Goal: Transaction & Acquisition: Book appointment/travel/reservation

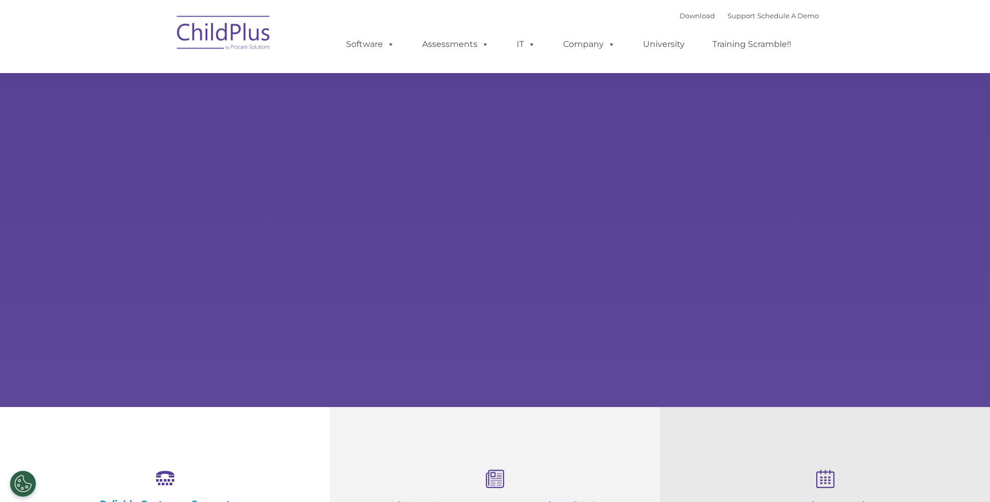
select select "MEDIUM"
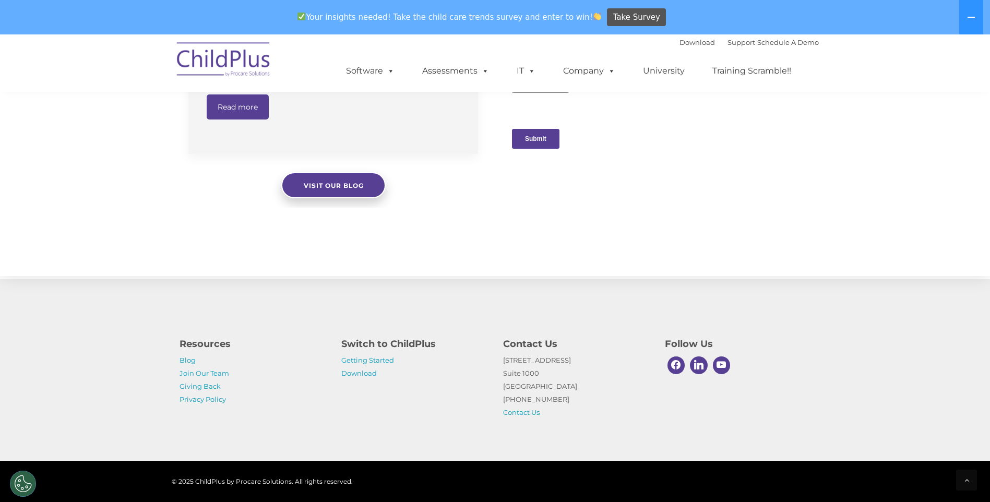
scroll to position [1060, 0]
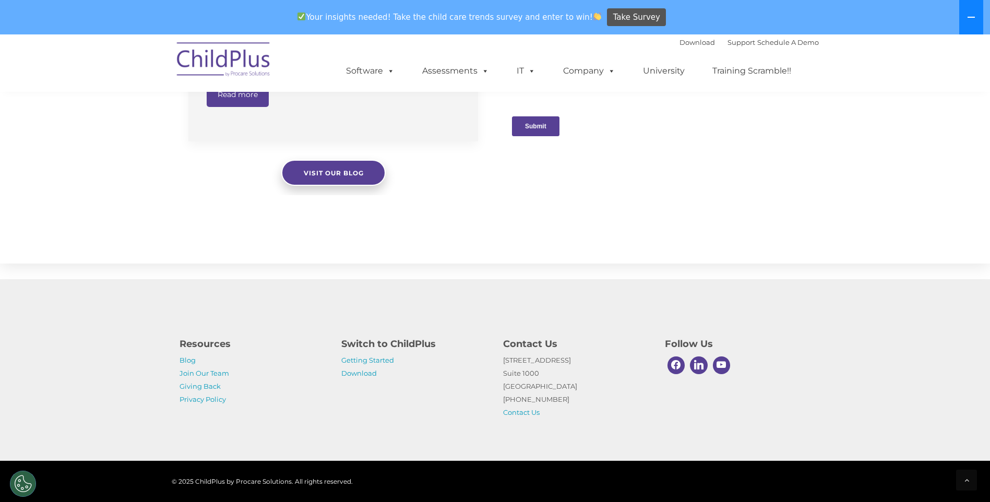
click at [970, 19] on icon at bounding box center [971, 17] width 8 height 8
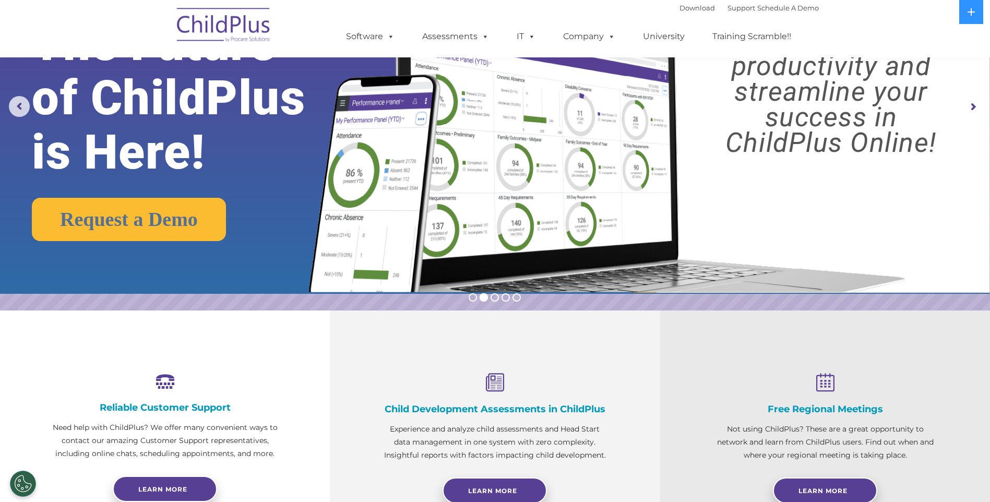
scroll to position [0, 0]
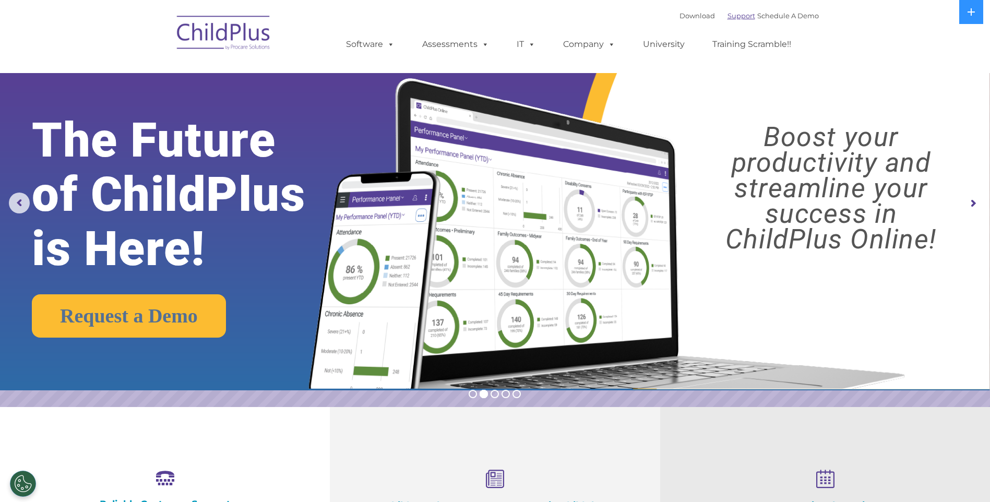
click at [728, 17] on link "Support" at bounding box center [742, 15] width 28 height 8
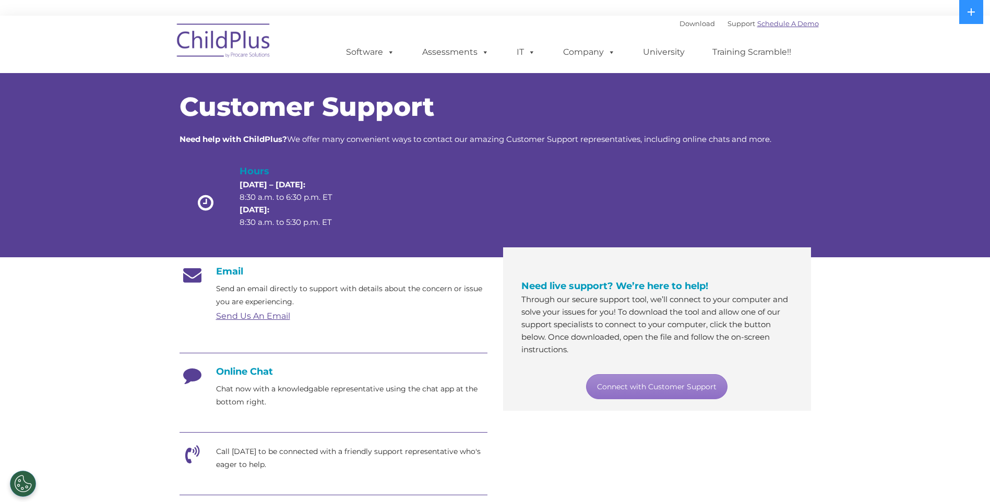
click at [777, 25] on link "Schedule A Demo" at bounding box center [789, 23] width 62 height 8
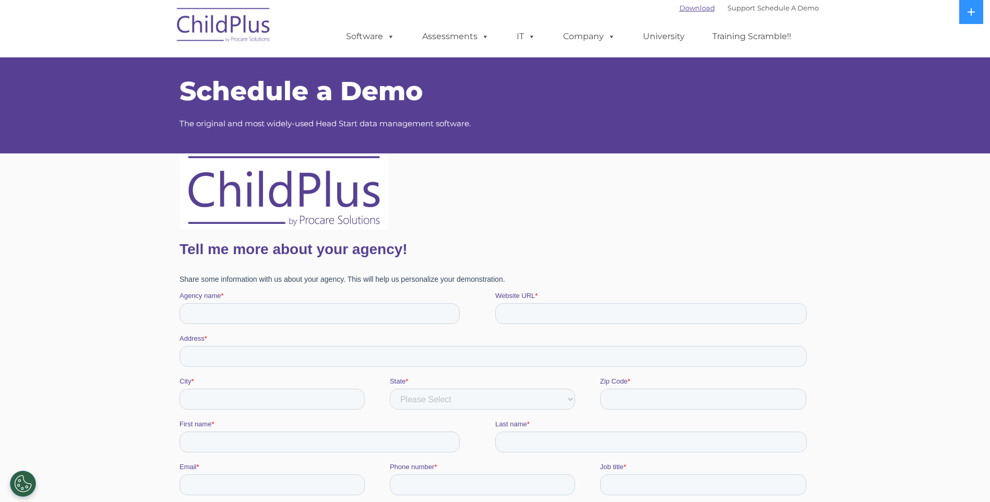
click at [682, 10] on link "Download" at bounding box center [698, 8] width 36 height 8
